Goal: Task Accomplishment & Management: Use online tool/utility

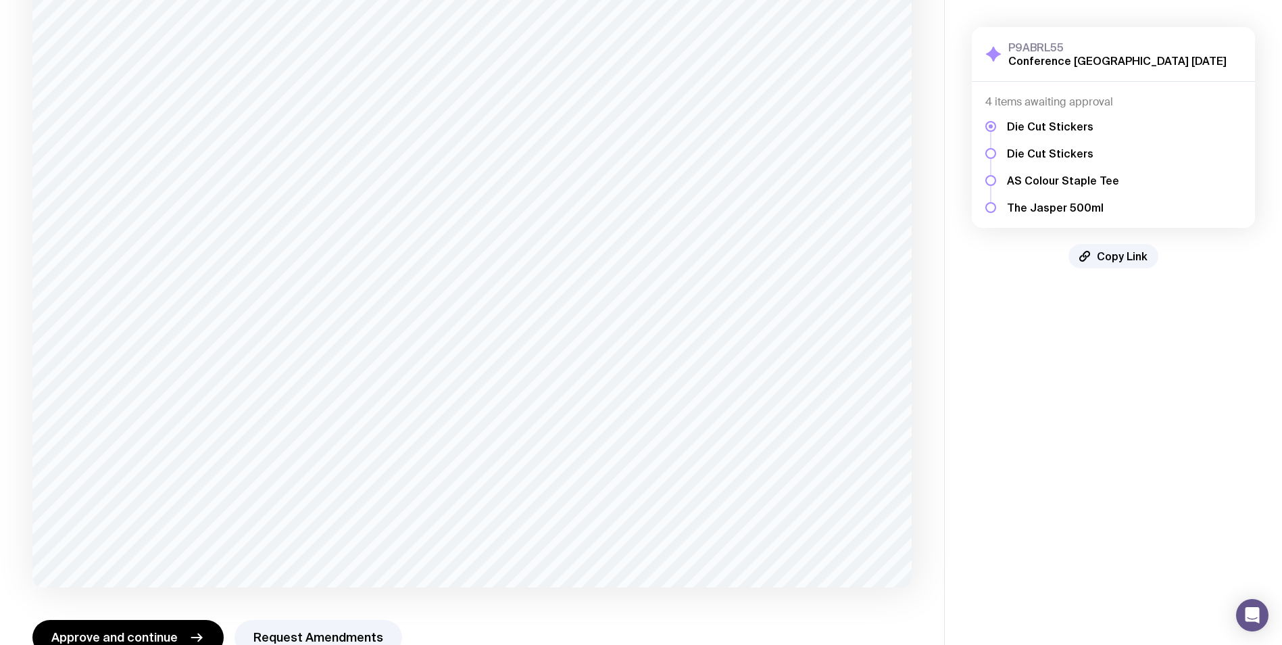
scroll to position [801, 0]
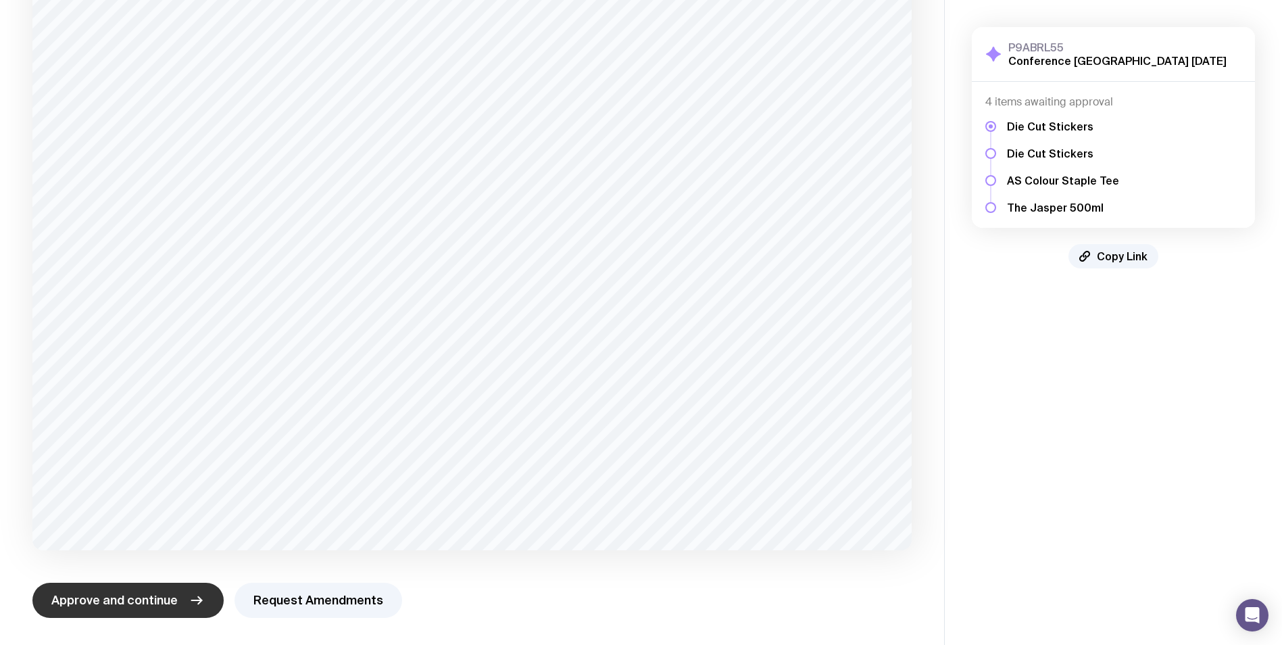
click at [114, 592] on span "Approve and continue" at bounding box center [114, 600] width 126 height 16
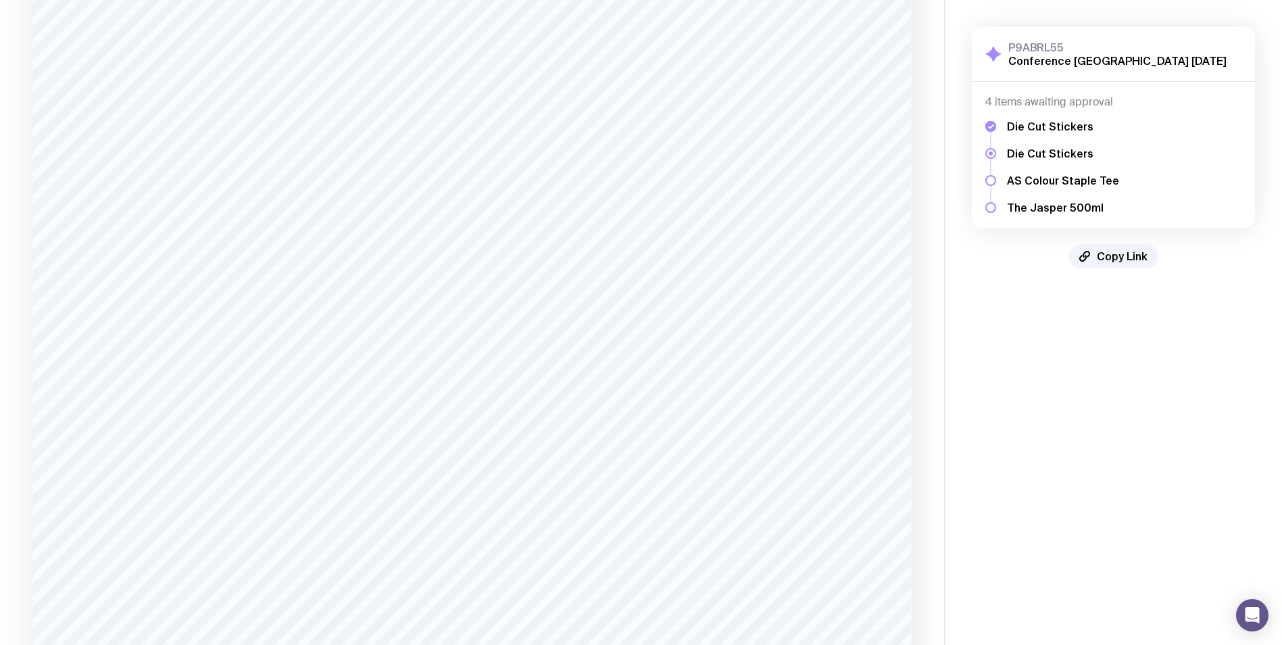
scroll to position [786, 0]
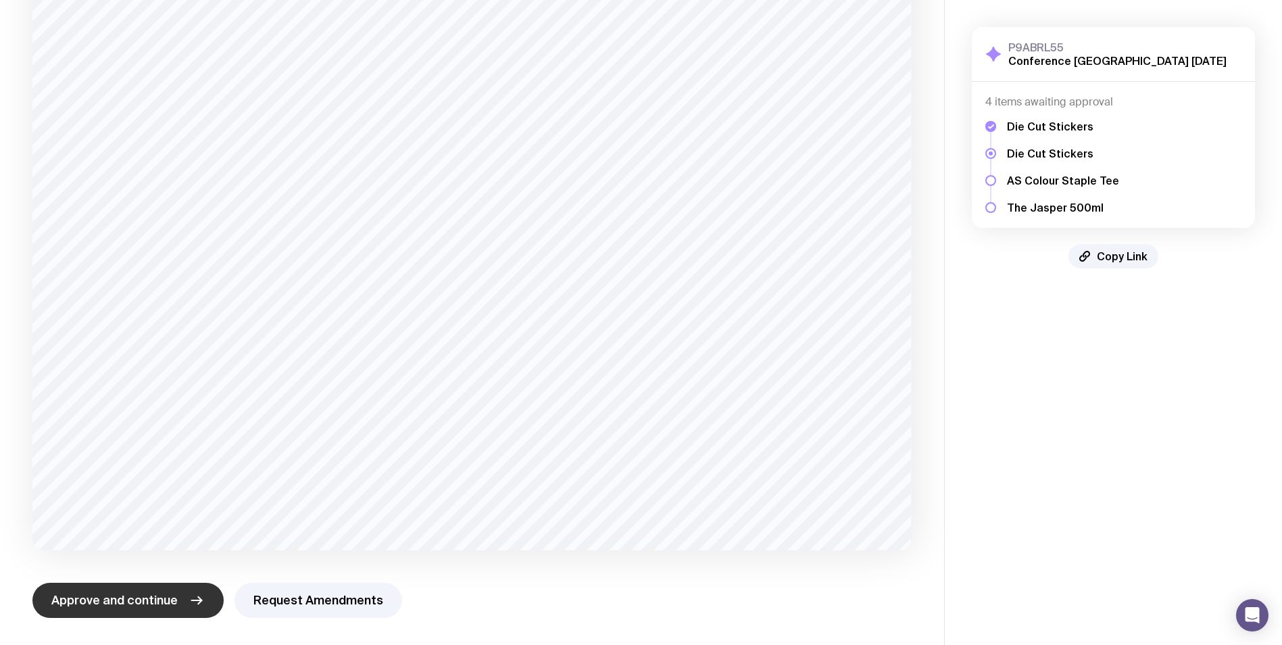
click at [139, 610] on button "Approve and continue" at bounding box center [127, 600] width 191 height 35
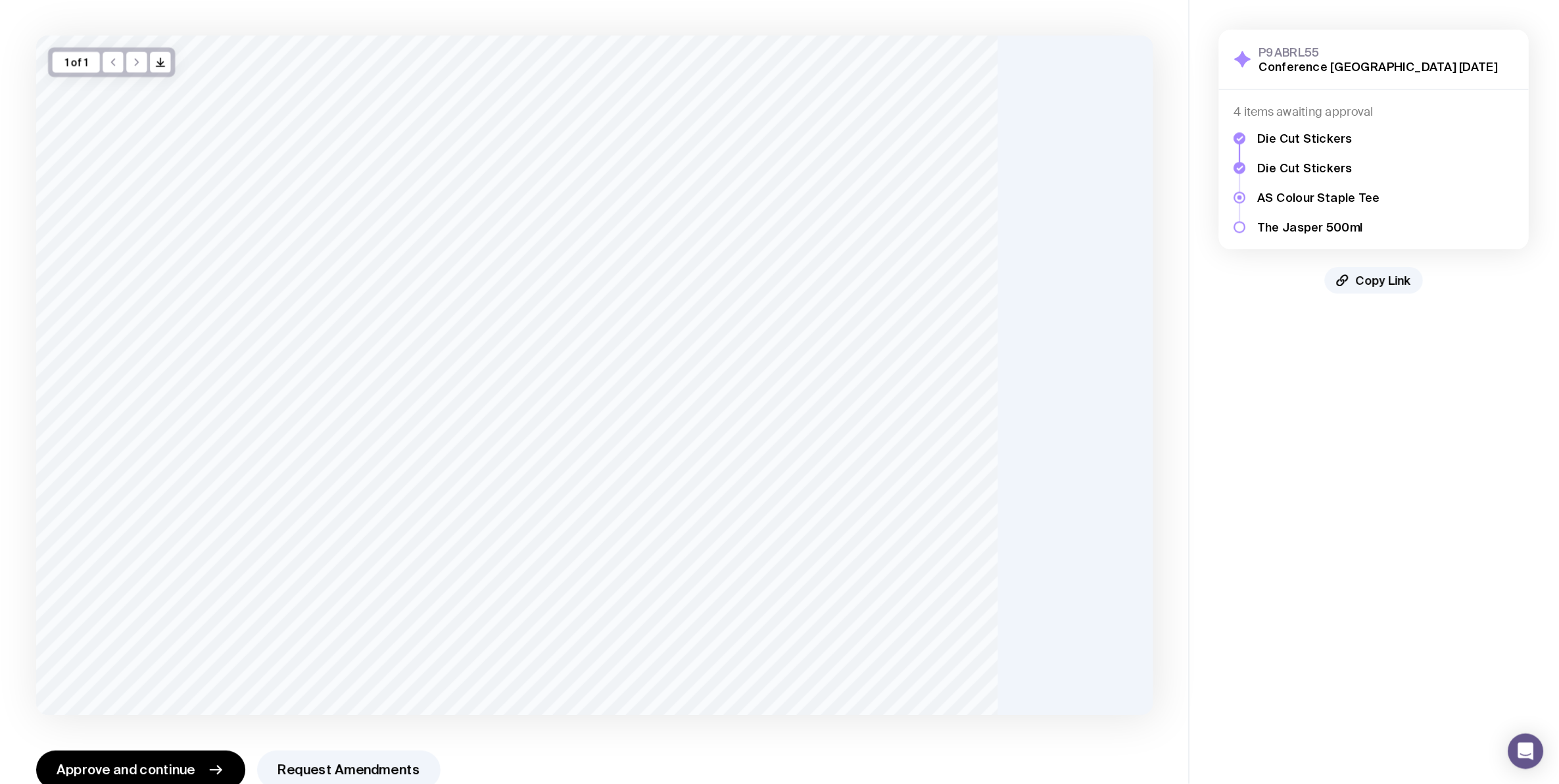
scroll to position [3, 0]
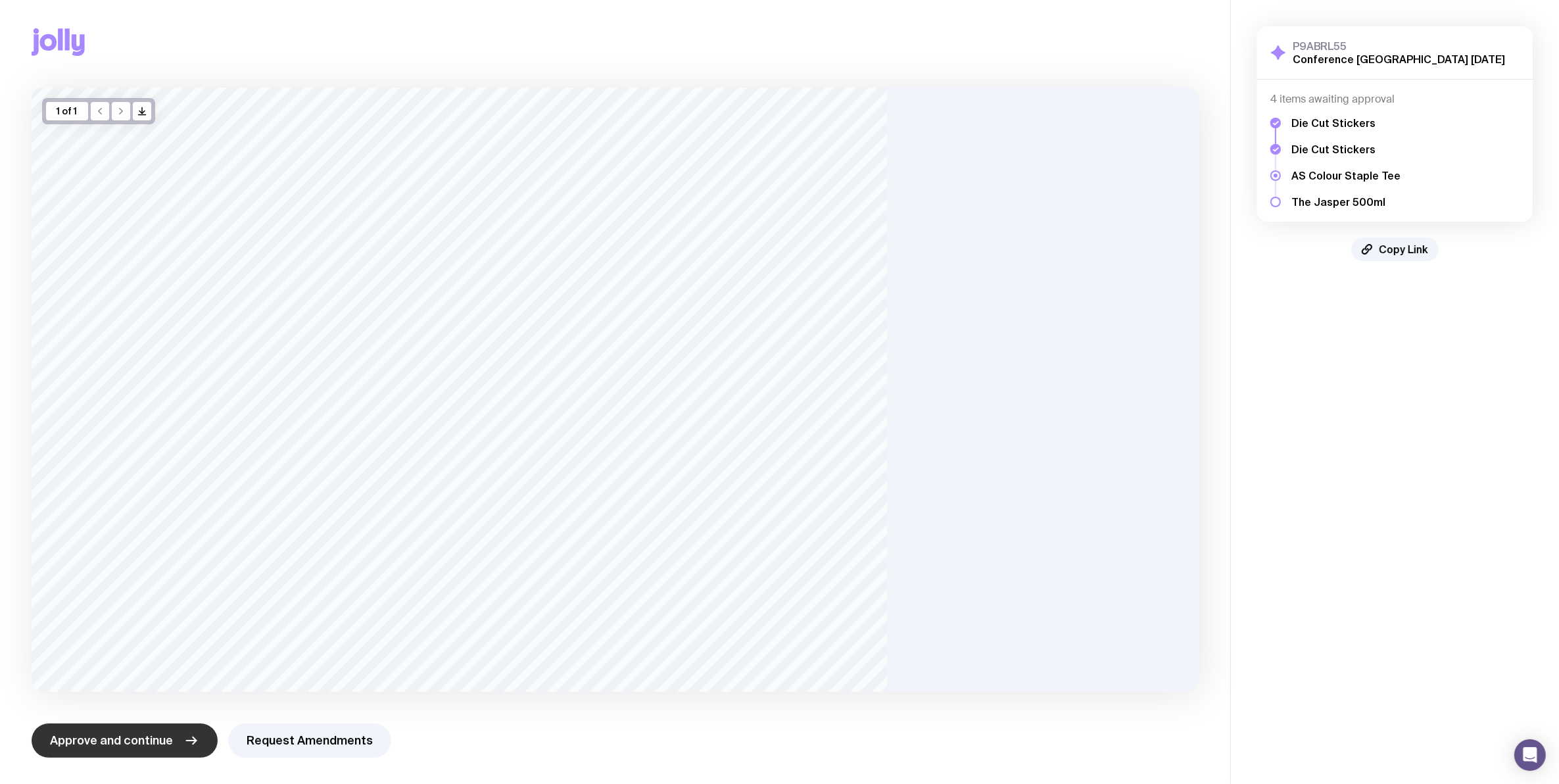
click at [174, 626] on button "Approve and continue" at bounding box center [124, 739] width 186 height 34
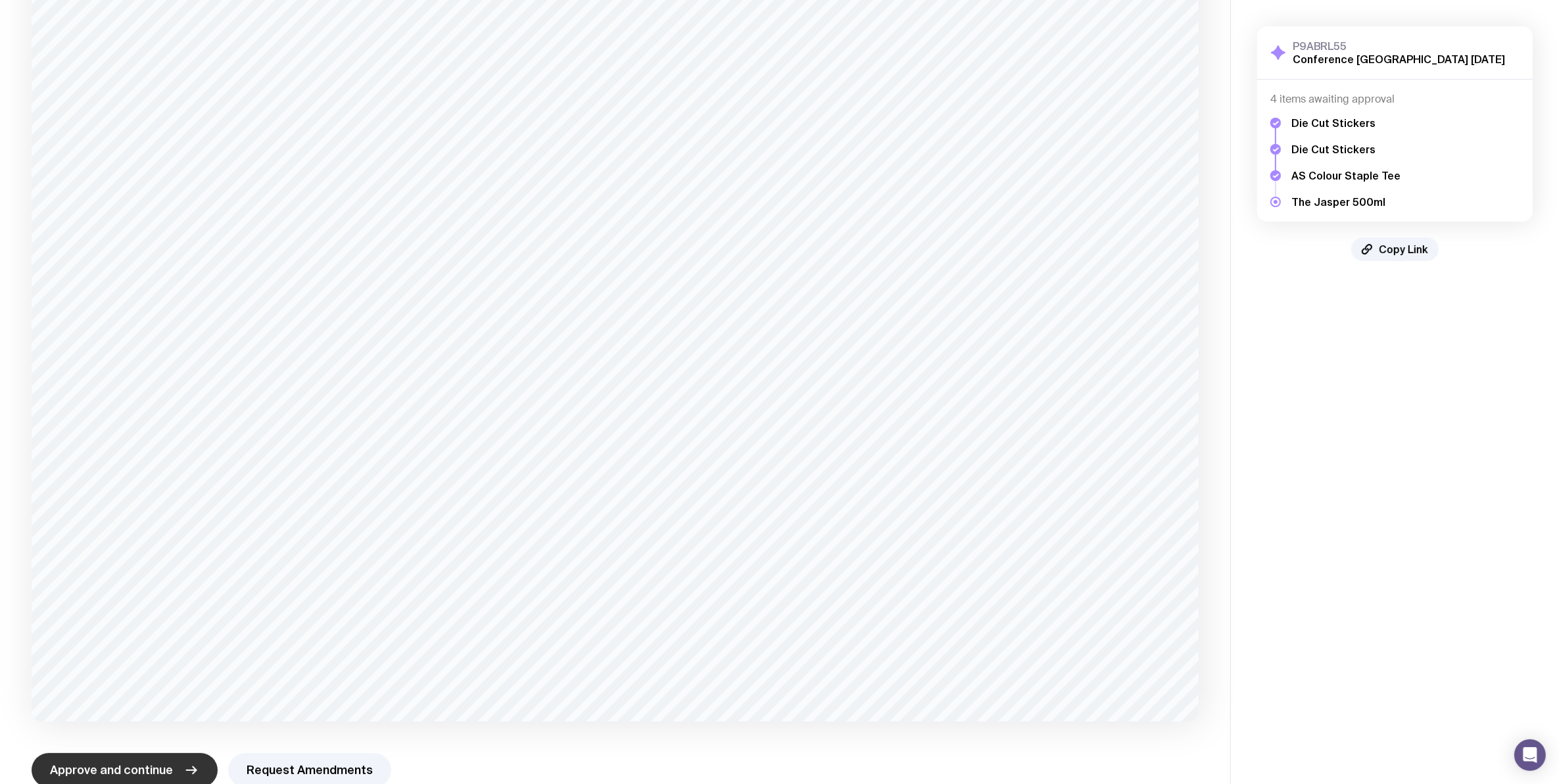
scroll to position [224, 0]
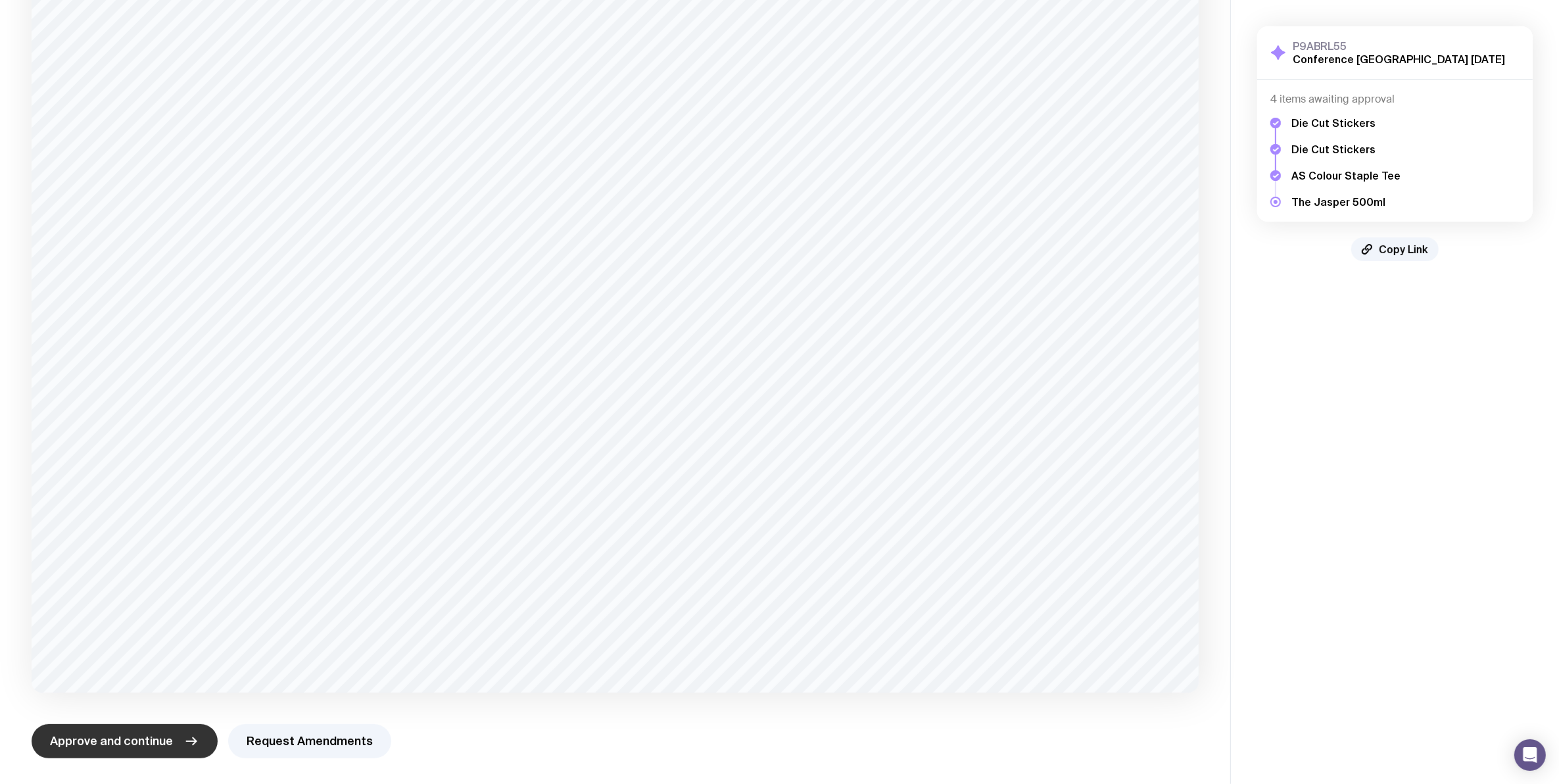
click at [174, 626] on button "Approve and continue" at bounding box center [124, 740] width 186 height 34
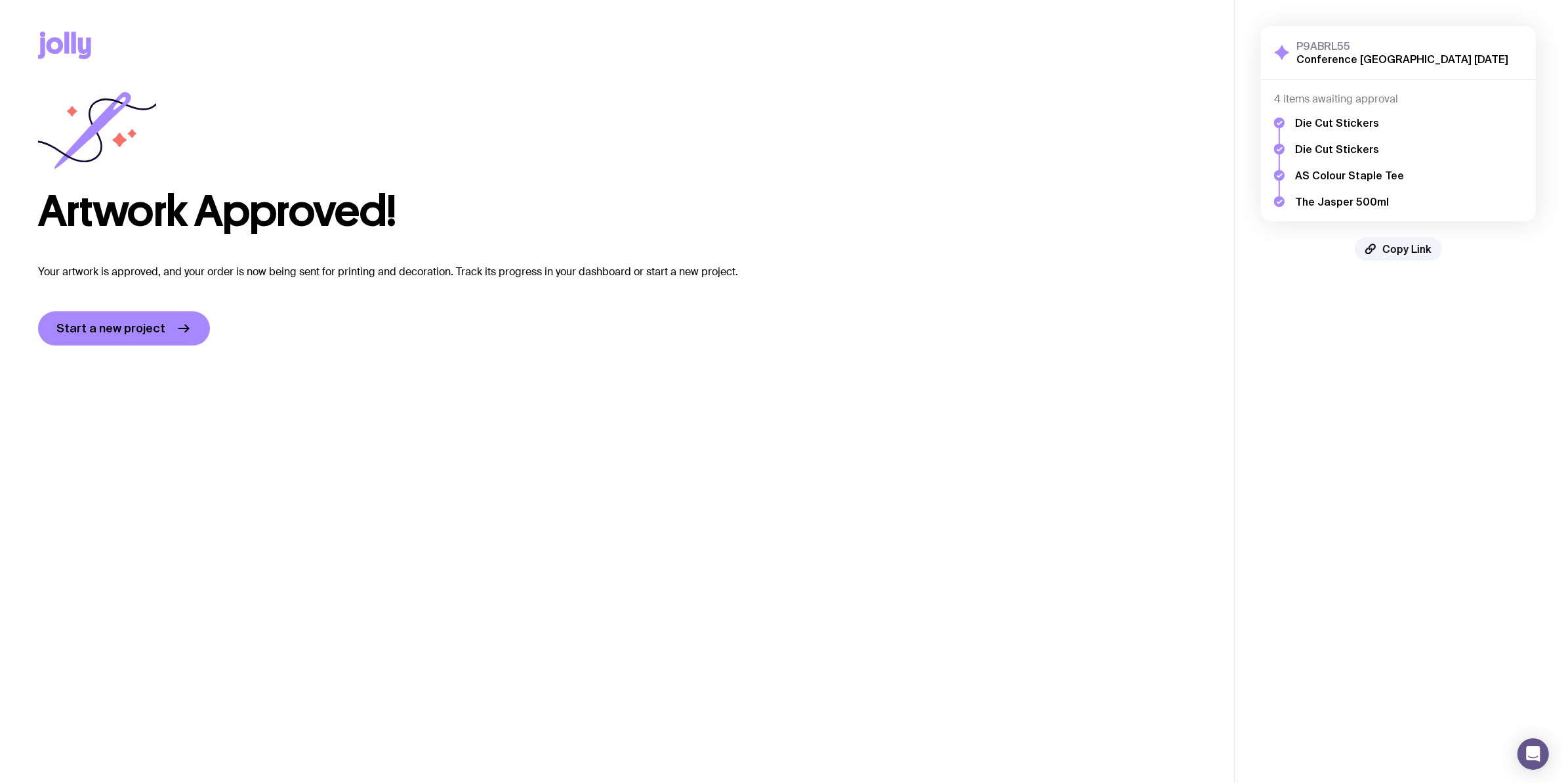
scroll to position [0, 0]
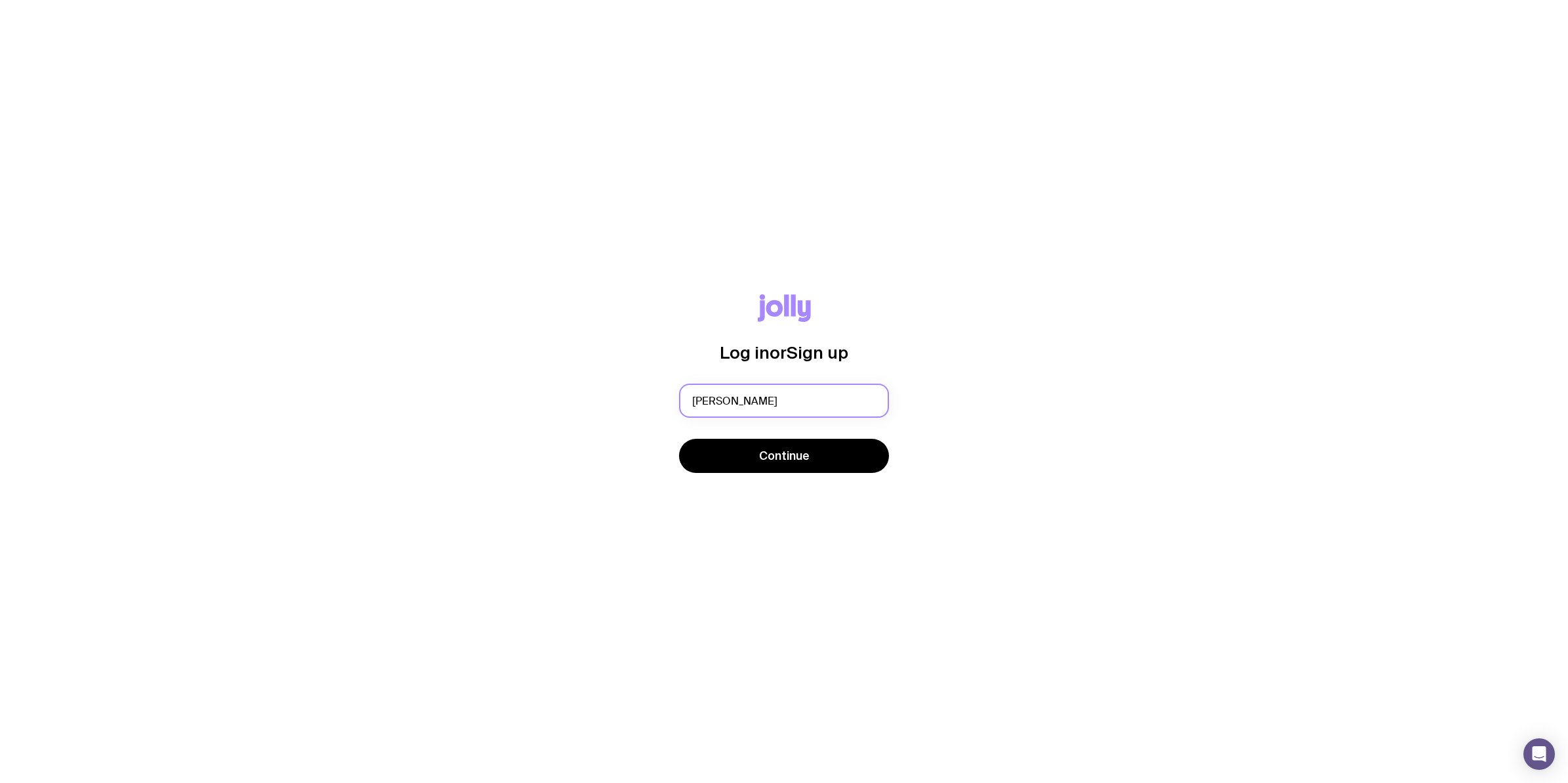
type input "katherine.chong@sekuro.io"
click at [769, 455] on span "Continue" at bounding box center [784, 456] width 50 height 16
